Goal: Browse casually: Explore the website without a specific task or goal

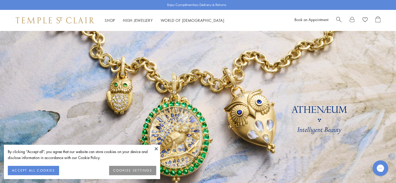
click at [43, 169] on button "ACCEPT ALL COOKIES" at bounding box center [33, 170] width 51 height 9
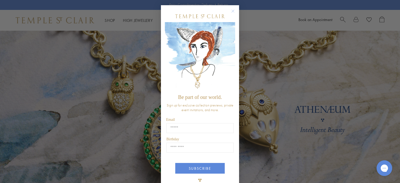
click at [232, 10] on icon "Close dialog" at bounding box center [233, 11] width 3 height 3
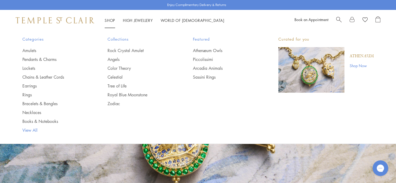
click at [27, 131] on link "View All" at bounding box center [54, 130] width 65 height 6
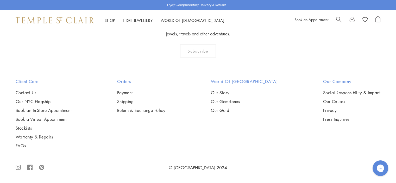
scroll to position [4058, 0]
